Goal: Book appointment/travel/reservation

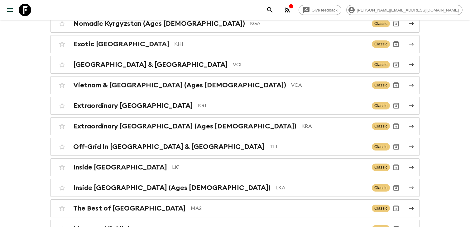
scroll to position [1677, 0]
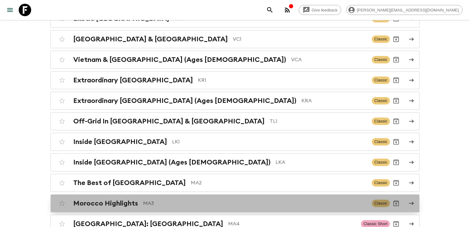
click at [180, 200] on p "MA3" at bounding box center [255, 203] width 224 height 7
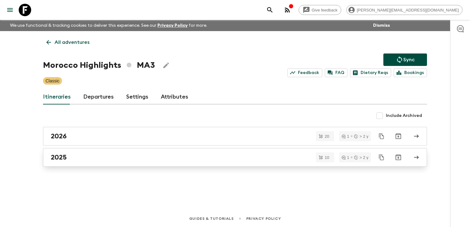
click at [183, 164] on link "2025" at bounding box center [235, 157] width 384 height 19
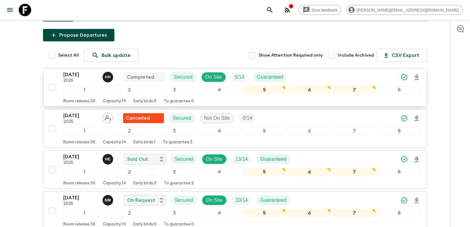
scroll to position [83, 0]
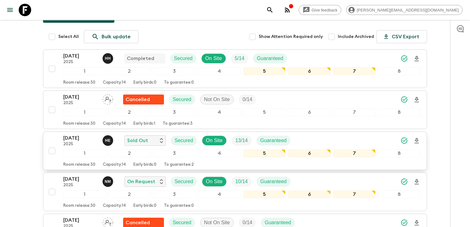
click at [82, 138] on p "[DATE]" at bounding box center [80, 138] width 34 height 7
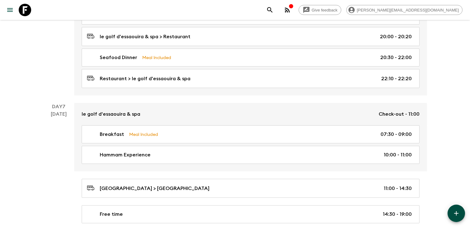
scroll to position [1369, 0]
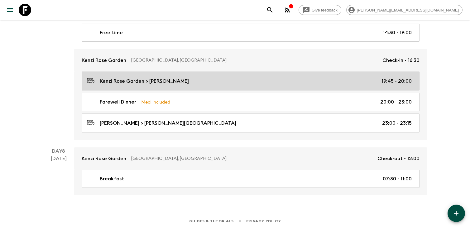
click at [210, 82] on div "Kenzi Rose Garden > [PERSON_NAME] 19:45 - 20:00" at bounding box center [249, 81] width 325 height 8
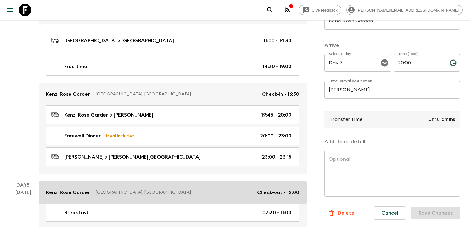
scroll to position [1335, 0]
